Goal: Information Seeking & Learning: Learn about a topic

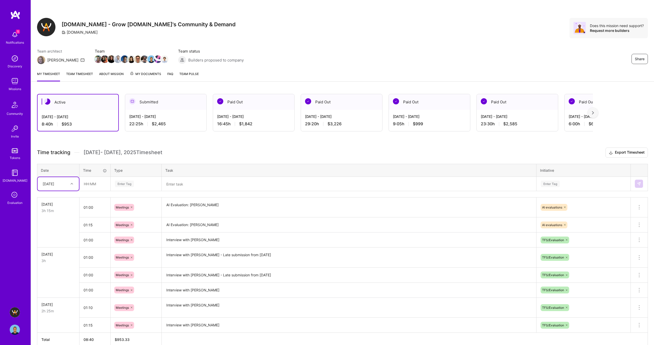
scroll to position [26, 0]
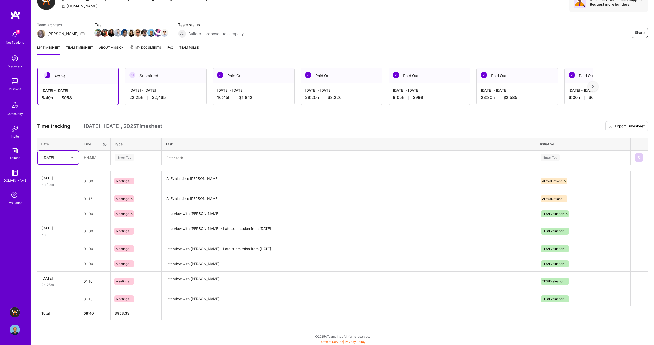
click at [17, 77] on img at bounding box center [15, 81] width 10 height 10
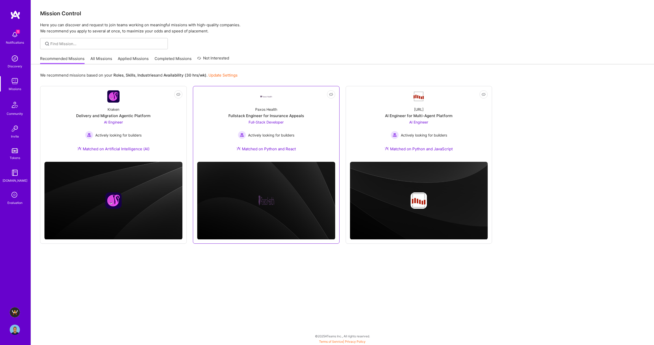
click at [258, 110] on div "Paxos Health" at bounding box center [266, 109] width 22 height 5
click at [403, 111] on div "[URL] AI Engineer for Multi-Agent Platform AI Engineer Actively looking for bui…" at bounding box center [419, 130] width 138 height 55
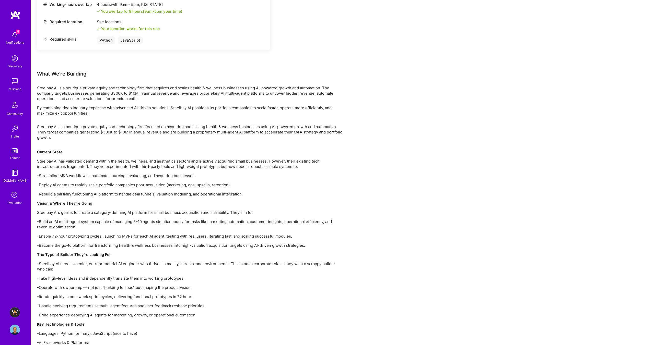
scroll to position [403, 0]
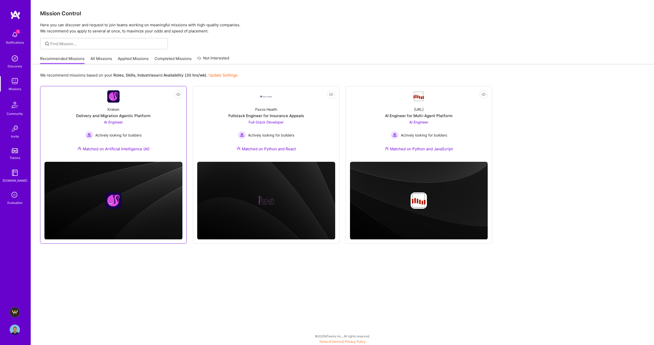
click at [131, 115] on div "Delivery and Migration Agentic Platform" at bounding box center [113, 115] width 74 height 5
